Goal: Task Accomplishment & Management: Manage account settings

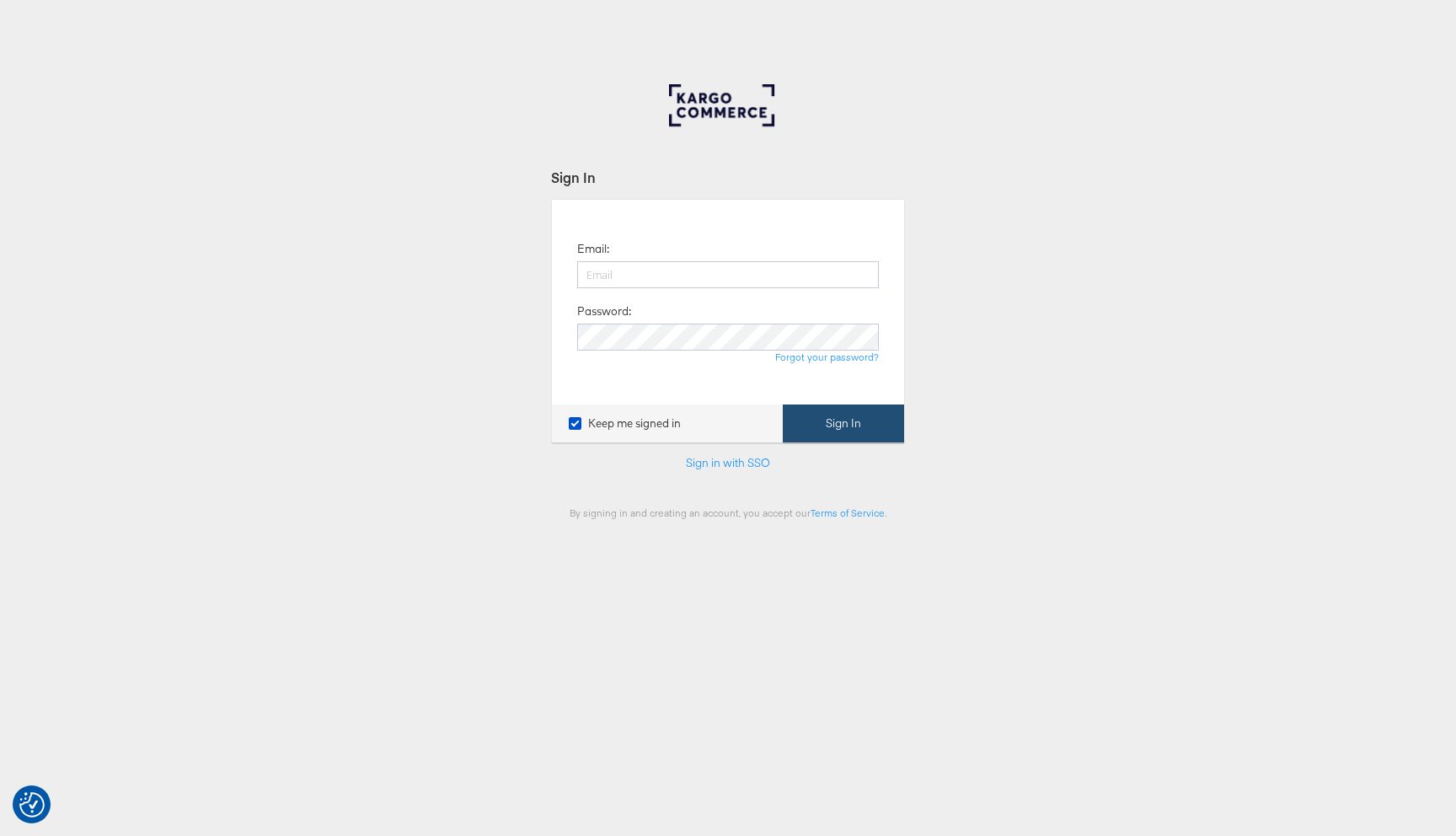
type input "liam.flynn@kargo.com"
click at [862, 411] on button "Sign In" at bounding box center [844, 424] width 121 height 38
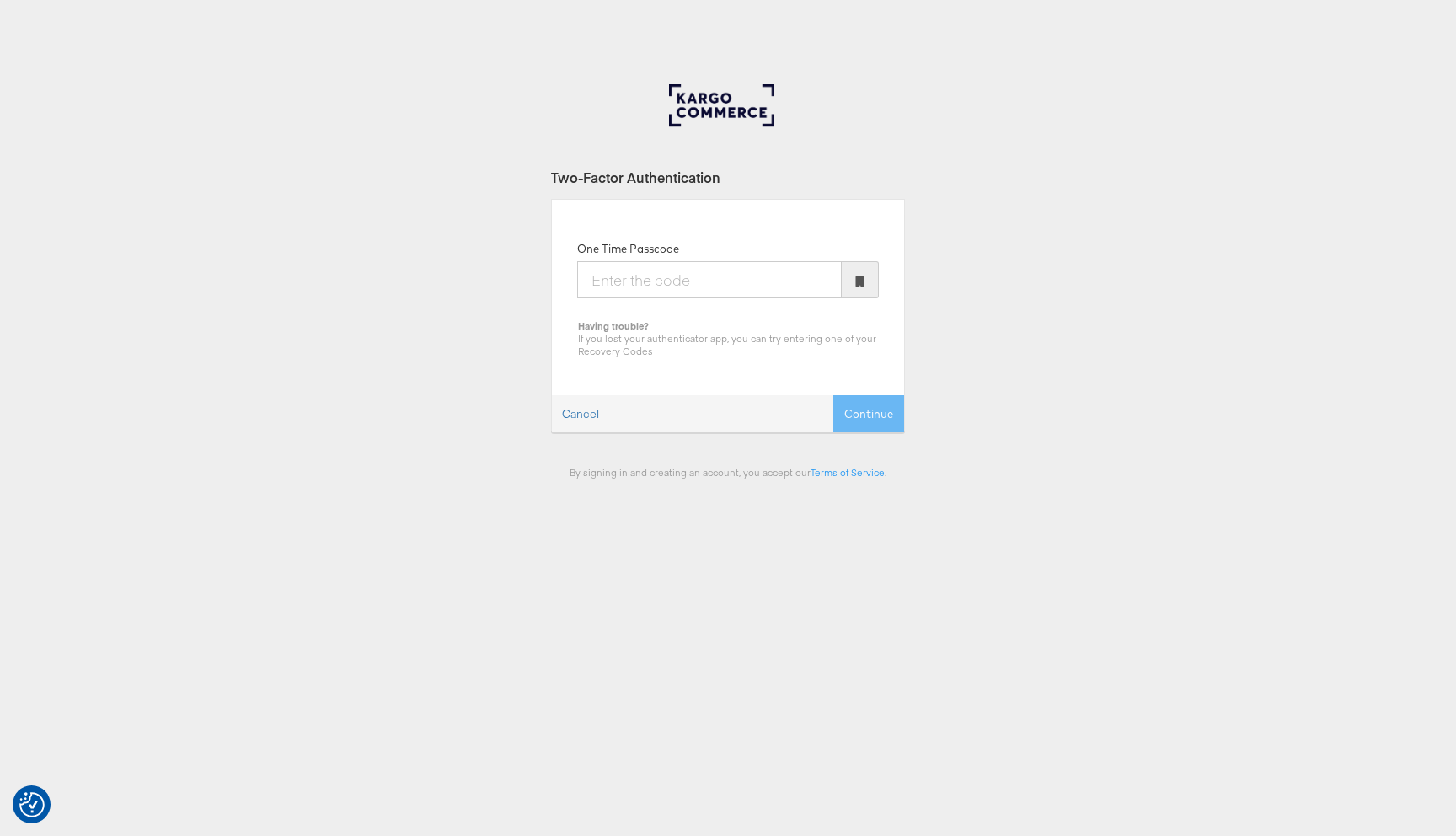
click at [740, 274] on input "One Time Passcode" at bounding box center [710, 279] width 265 height 37
